Goal: Information Seeking & Learning: Learn about a topic

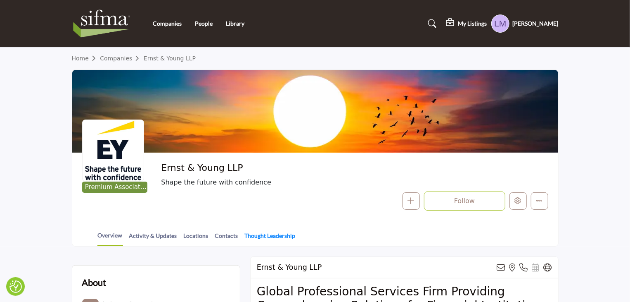
click at [268, 234] on link "Thought Leadership" at bounding box center [271, 238] width 52 height 14
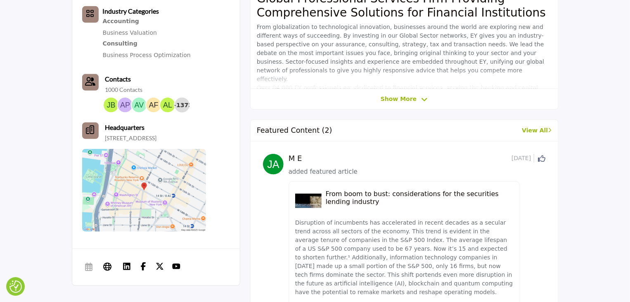
scroll to position [330, 0]
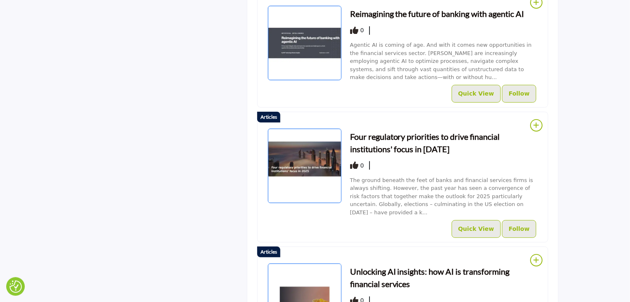
scroll to position [1578, 0]
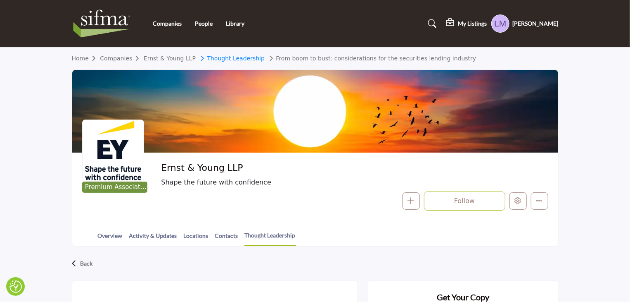
click at [226, 57] on link "Thought Leadership" at bounding box center [231, 58] width 67 height 7
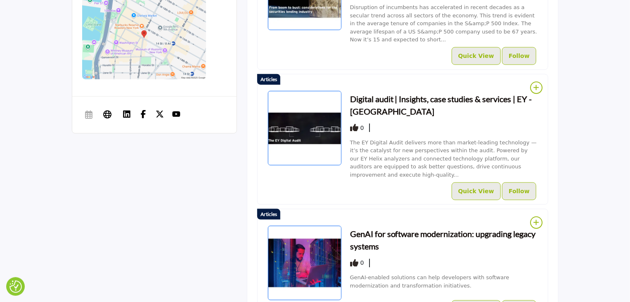
scroll to position [454, 0]
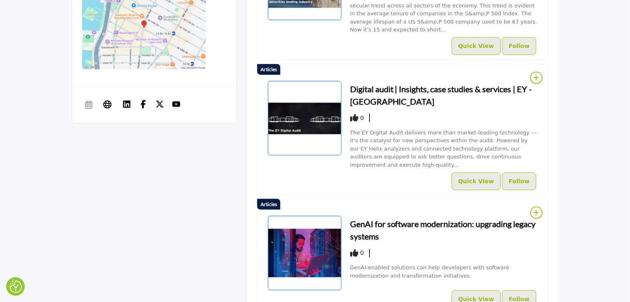
click at [375, 83] on h3 "Digital audit | Insights, case studies & services | EY - US" at bounding box center [444, 95] width 188 height 25
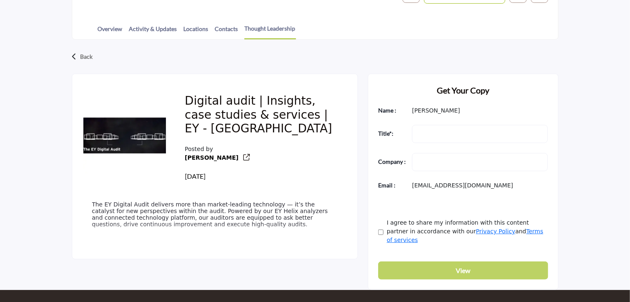
scroll to position [207, 0]
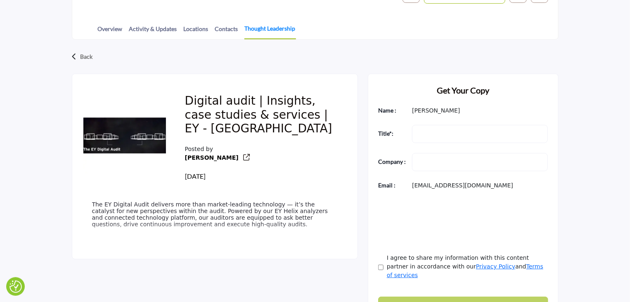
click at [258, 28] on link "Thought Leadership" at bounding box center [271, 31] width 52 height 15
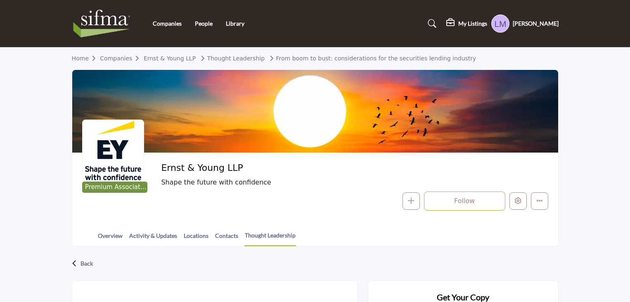
scroll to position [207, 0]
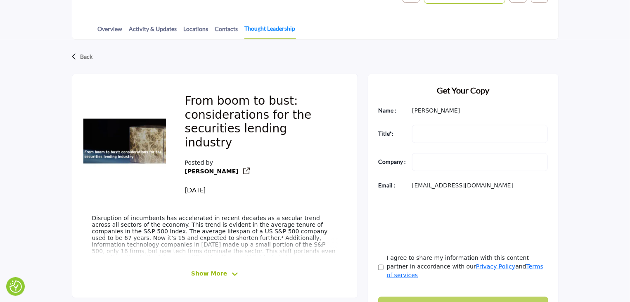
click at [278, 31] on link "Thought Leadership" at bounding box center [271, 31] width 52 height 15
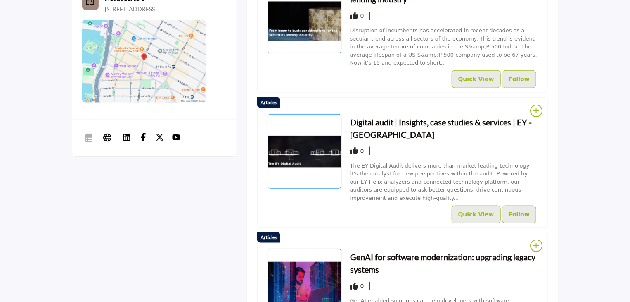
scroll to position [421, 0]
click at [529, 250] on h3 "GenAI for software modernization: upgrading legacy systems" at bounding box center [444, 262] width 188 height 25
